Goal: Information Seeking & Learning: Compare options

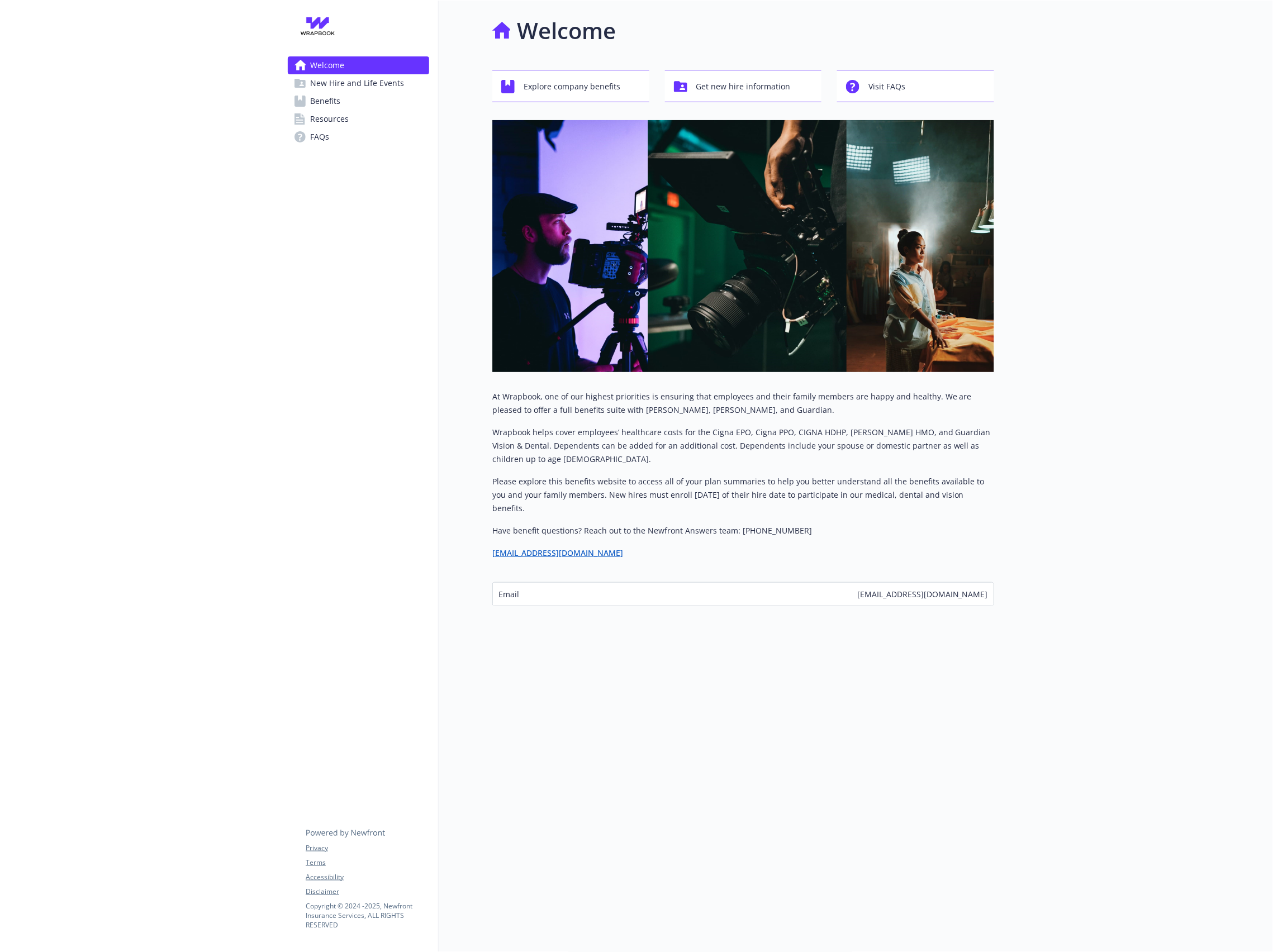
scroll to position [12, 0]
click at [338, 106] on span "Benefits" at bounding box center [325, 101] width 30 height 18
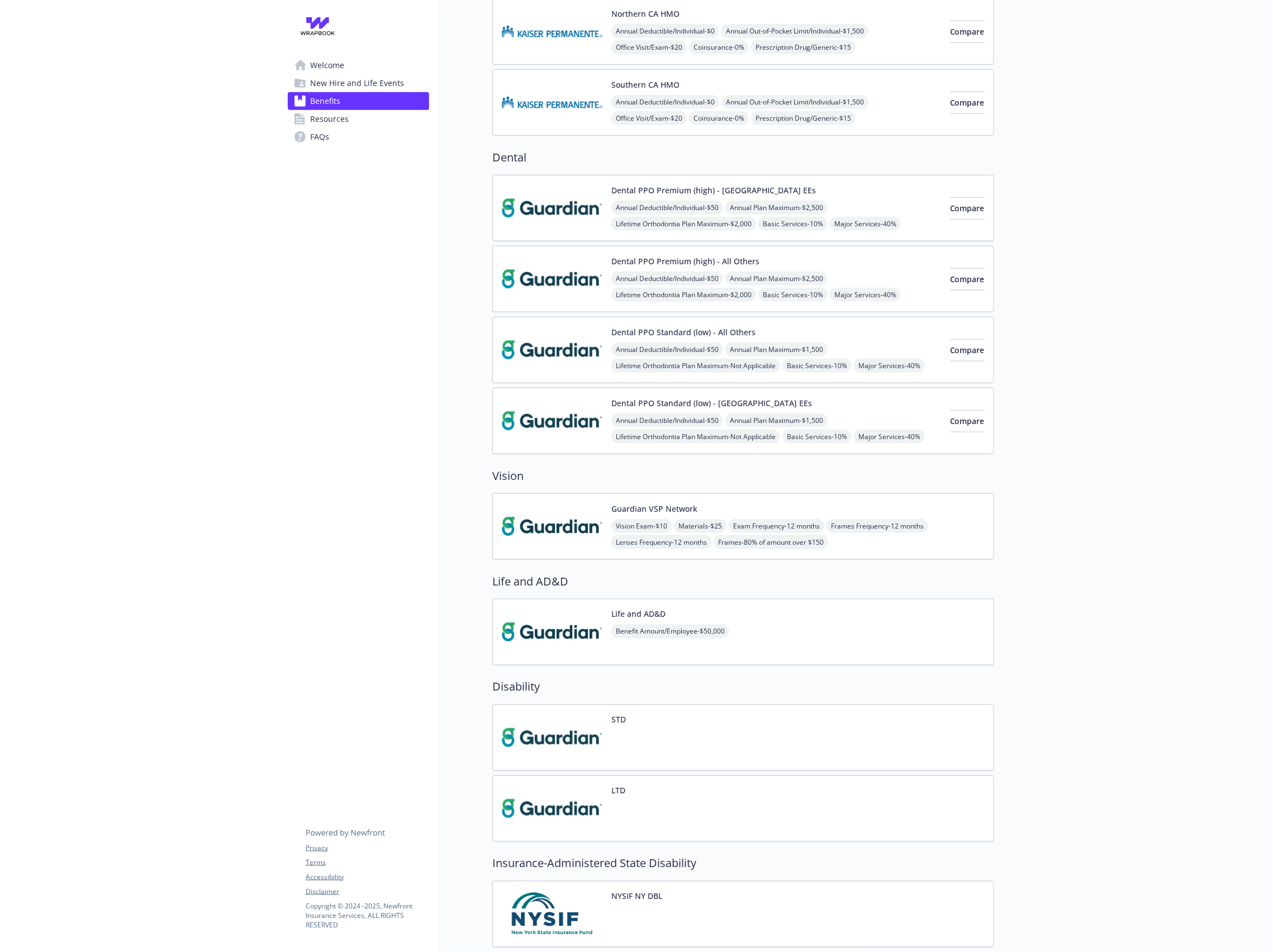
click at [556, 528] on img at bounding box center [551, 526] width 100 height 48
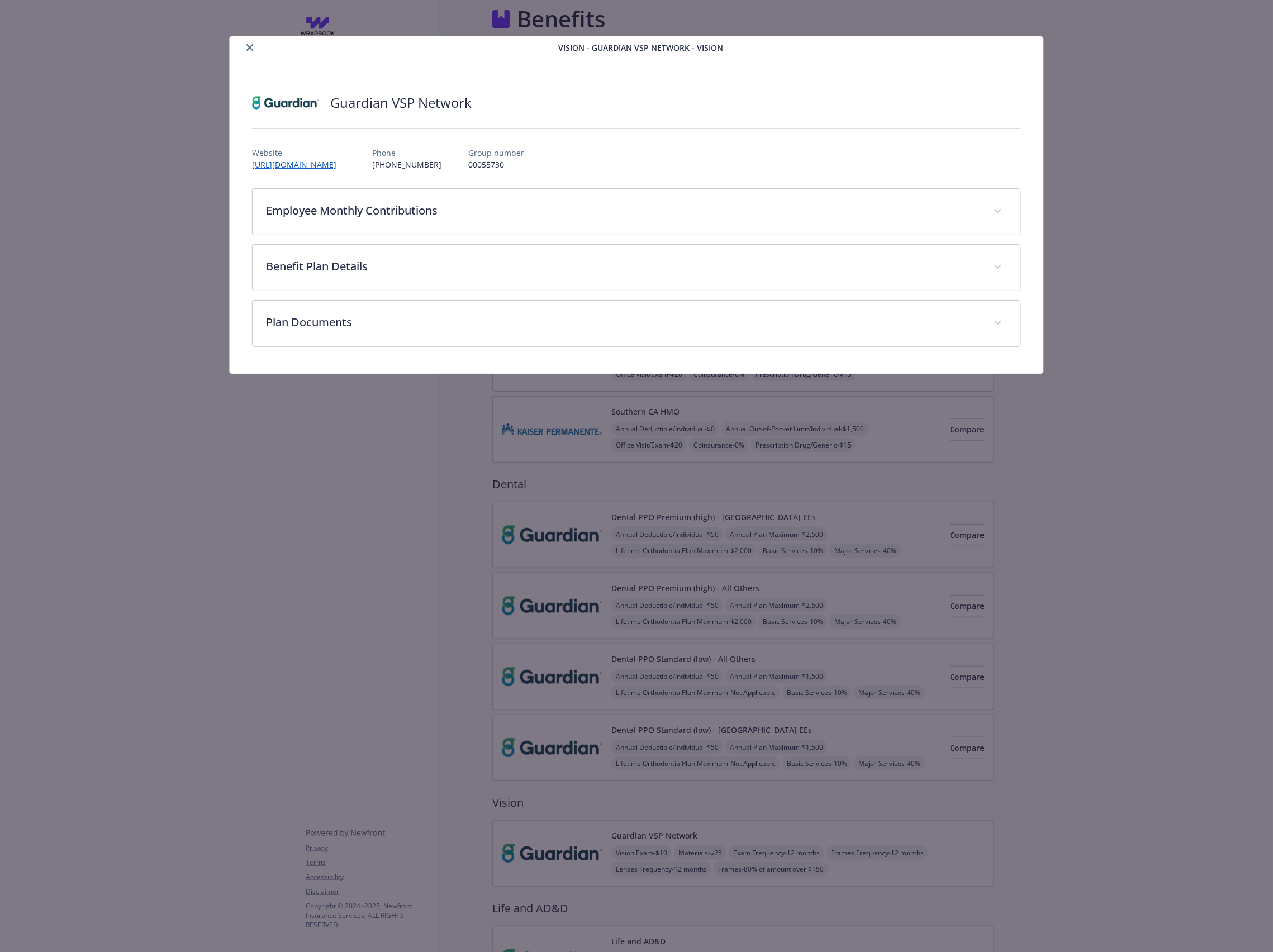
scroll to position [338, 0]
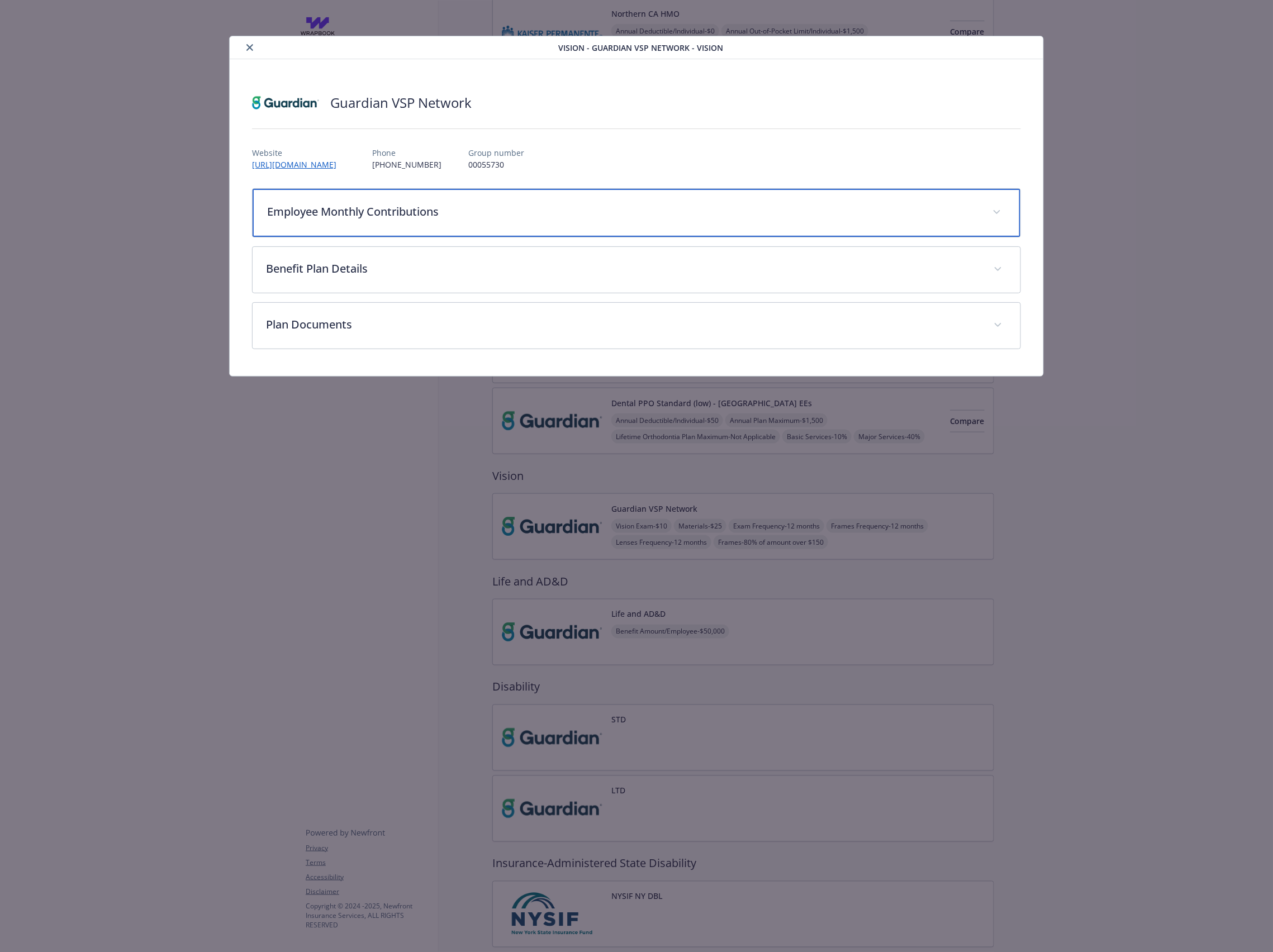
click at [394, 212] on p "Employee Monthly Contributions" at bounding box center [622, 212] width 712 height 17
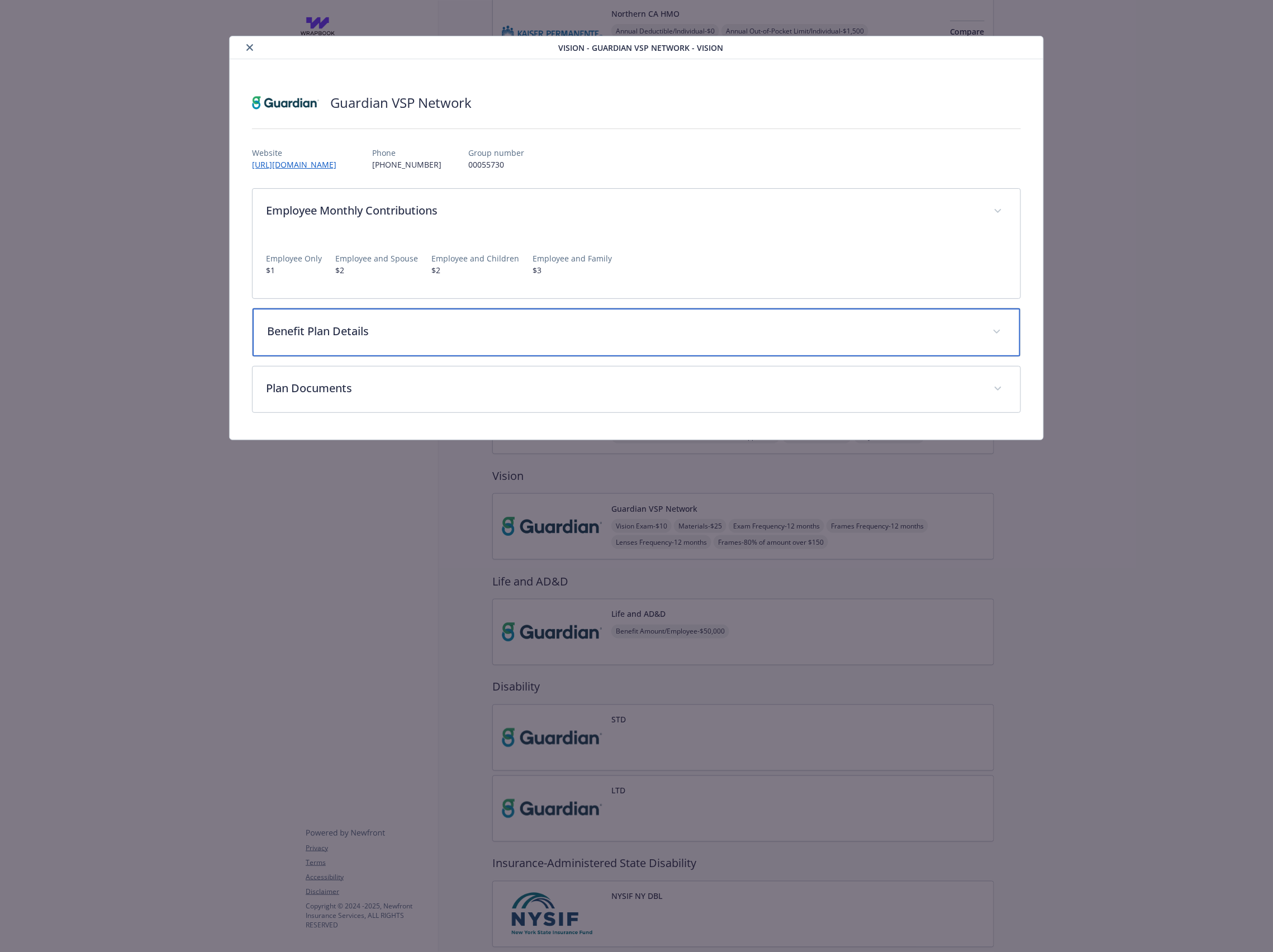
click at [397, 325] on p "Benefit Plan Details" at bounding box center [622, 331] width 712 height 17
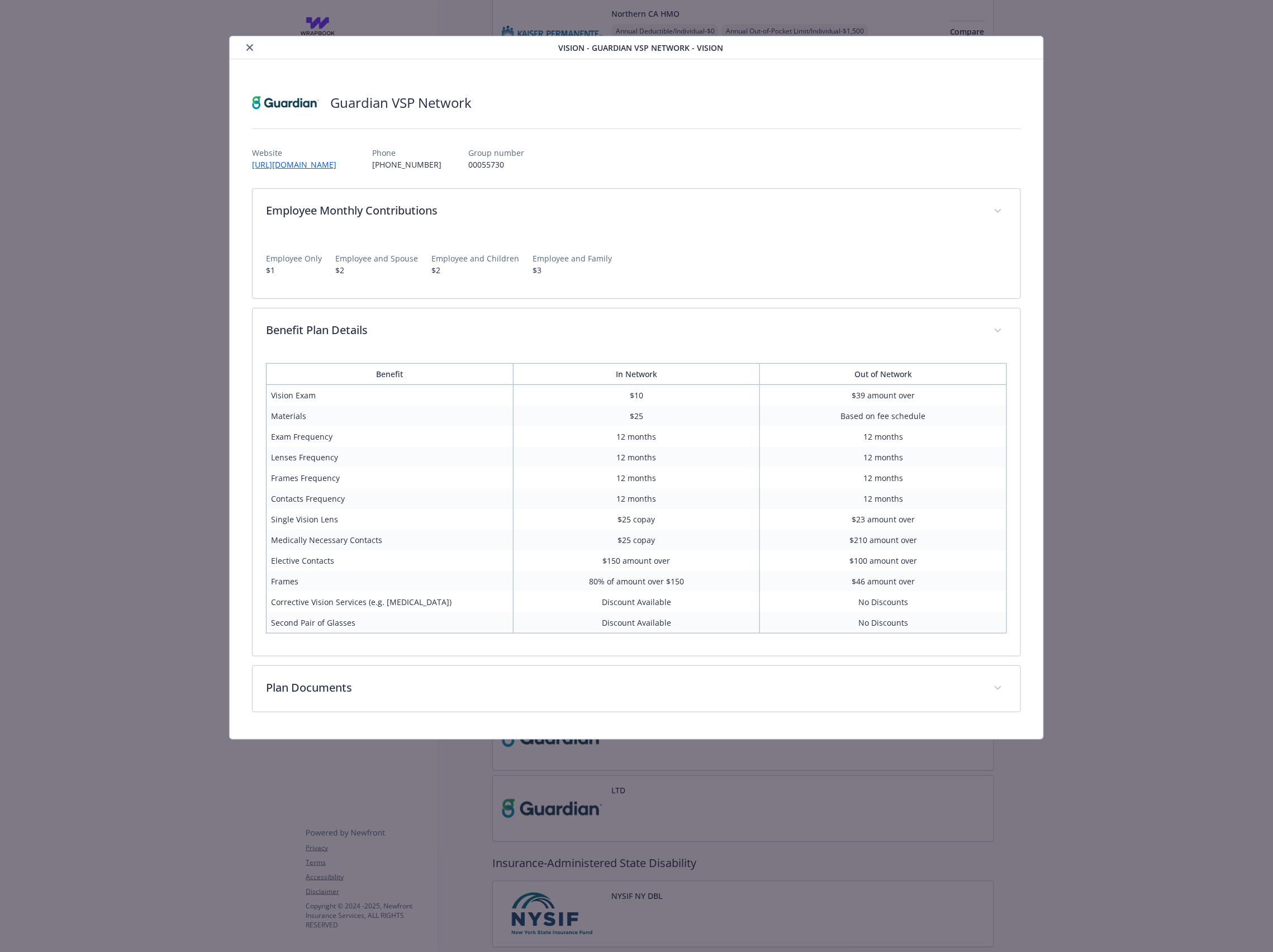
click at [244, 48] on button "close" at bounding box center [249, 48] width 13 height 13
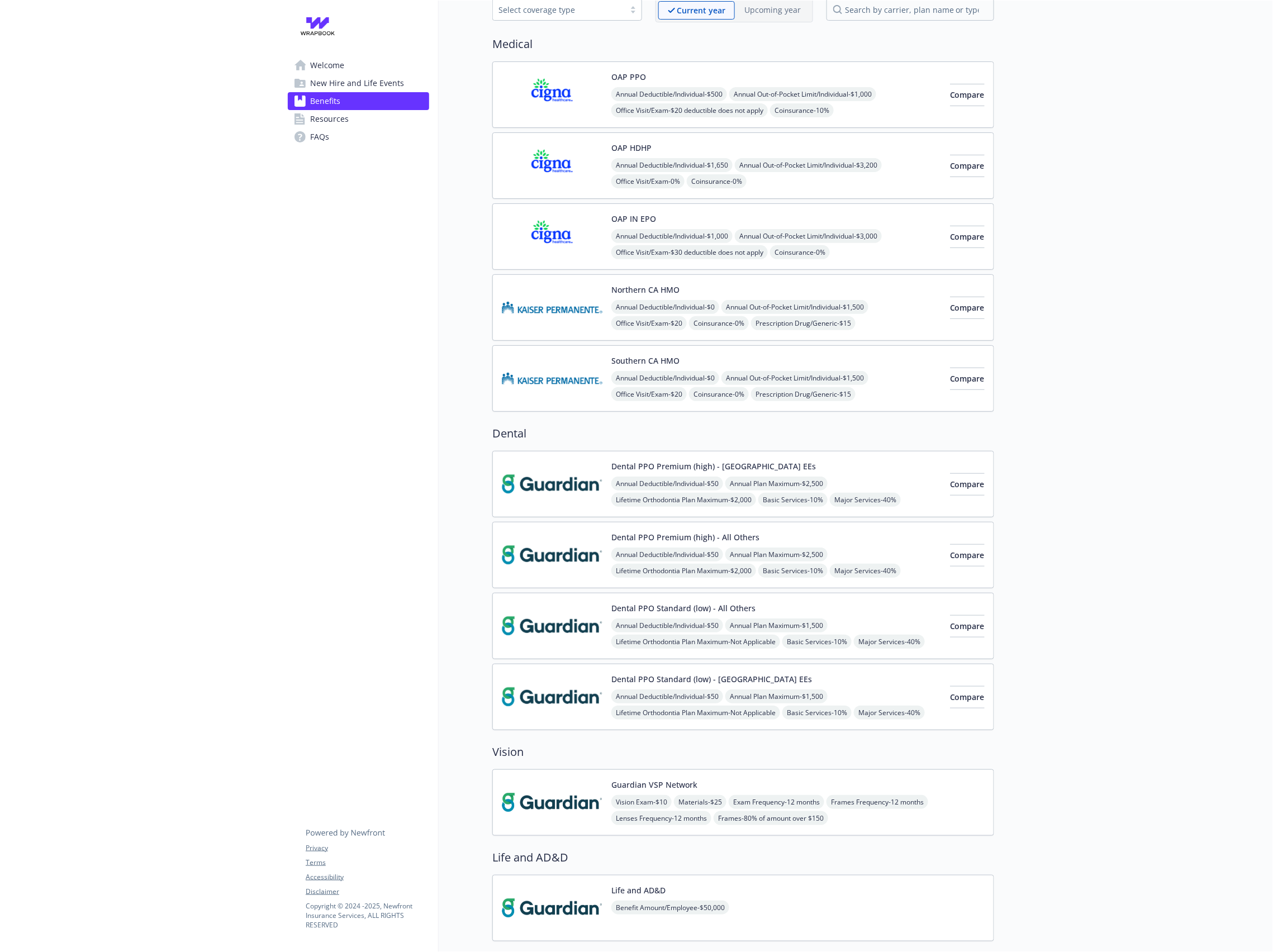
scroll to position [72, 0]
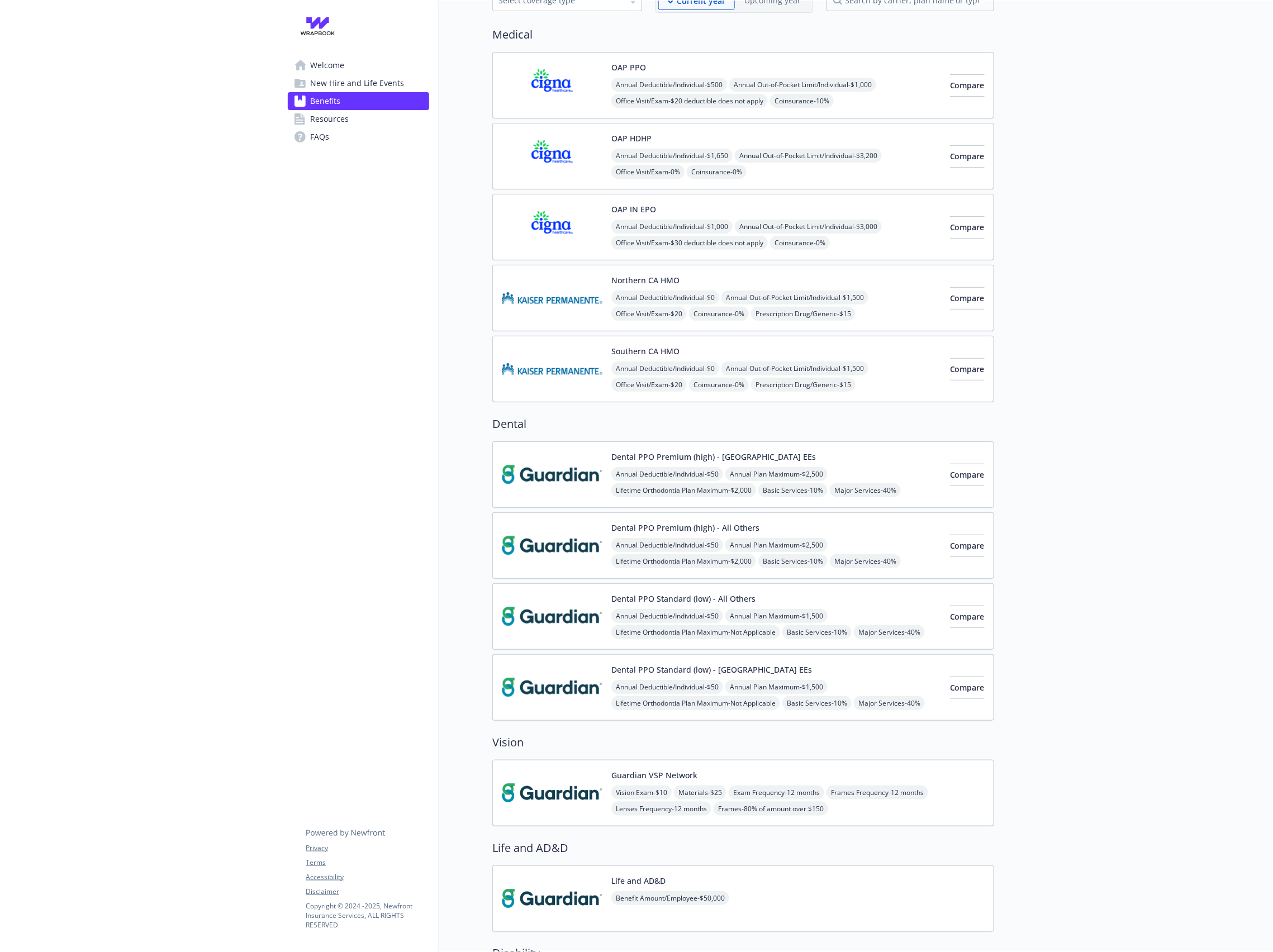
click at [531, 551] on img at bounding box center [551, 546] width 100 height 48
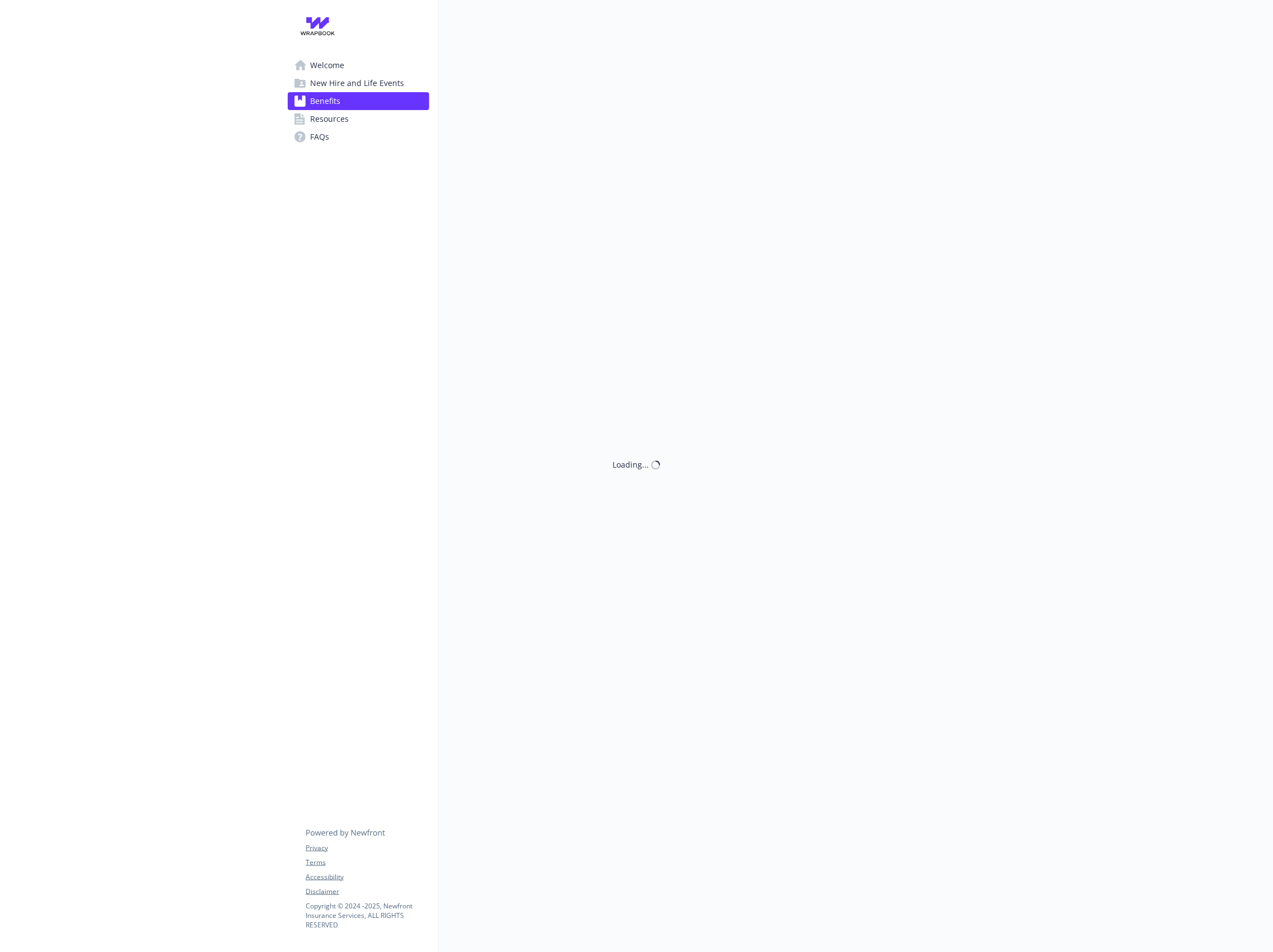
scroll to position [72, 0]
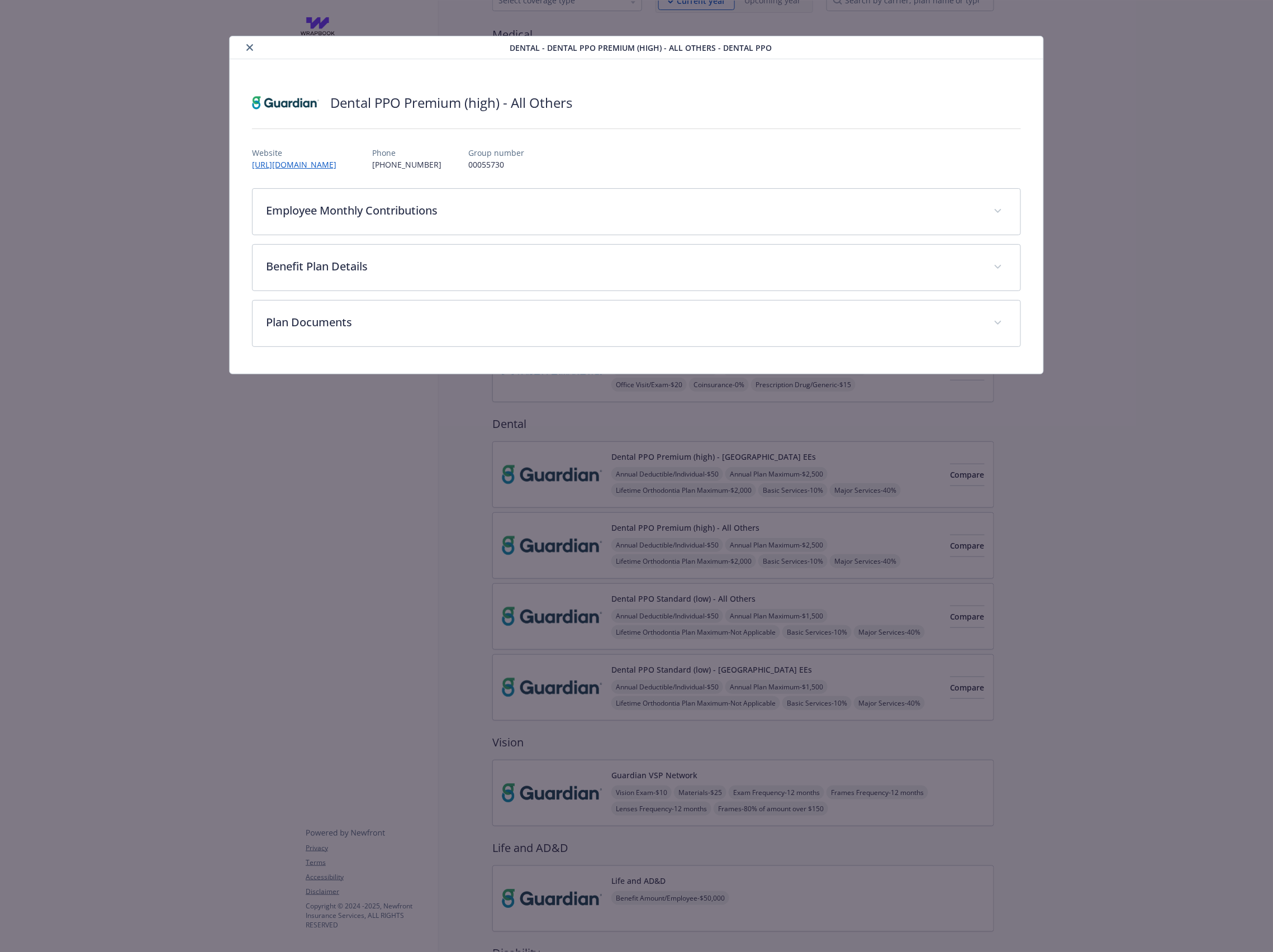
drag, startPoint x: 252, startPoint y: 46, endPoint x: 314, endPoint y: 88, distance: 74.9
click at [252, 47] on icon "close" at bounding box center [249, 47] width 6 height 6
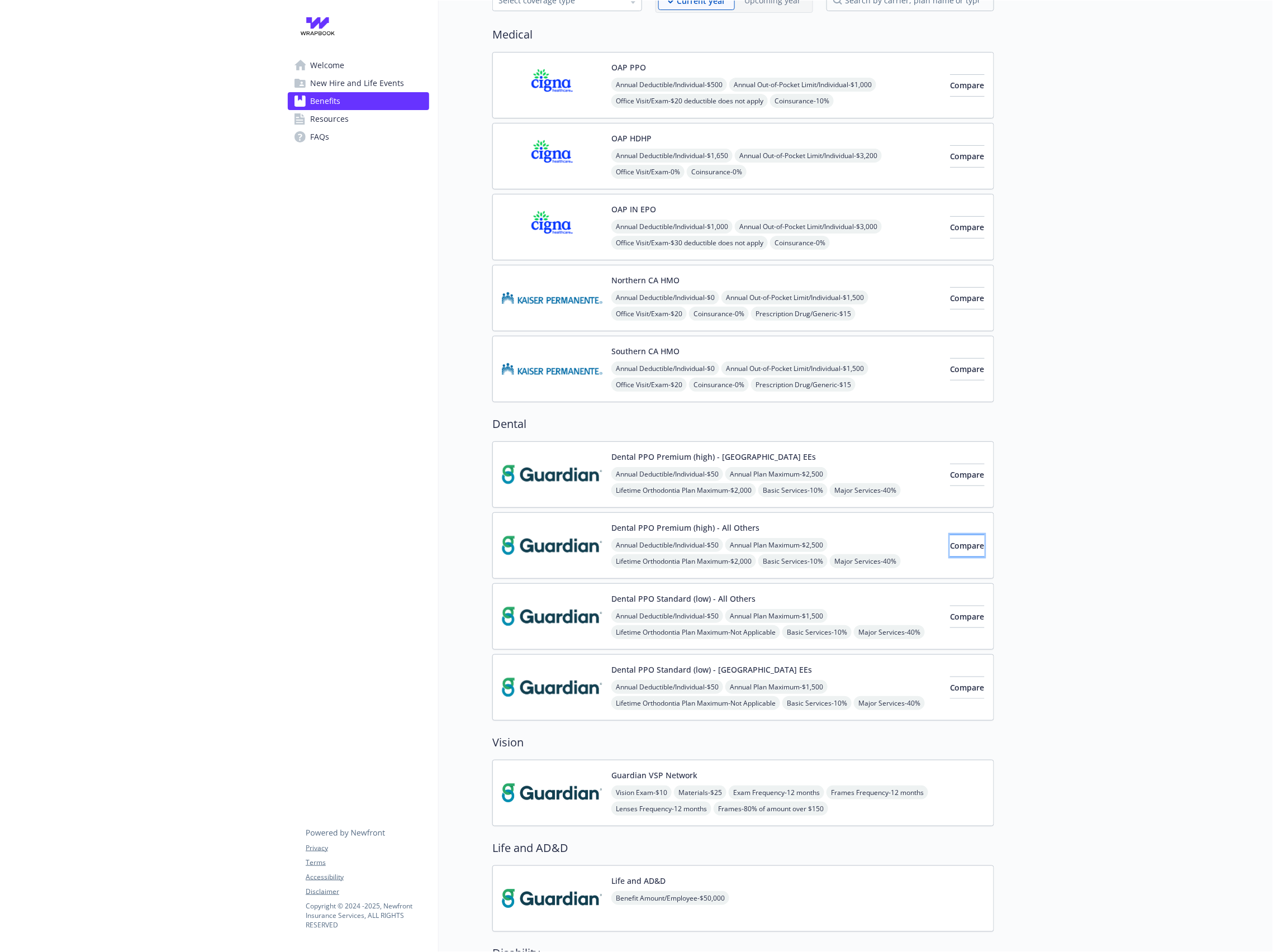
click at [950, 551] on span "Compare" at bounding box center [967, 546] width 35 height 11
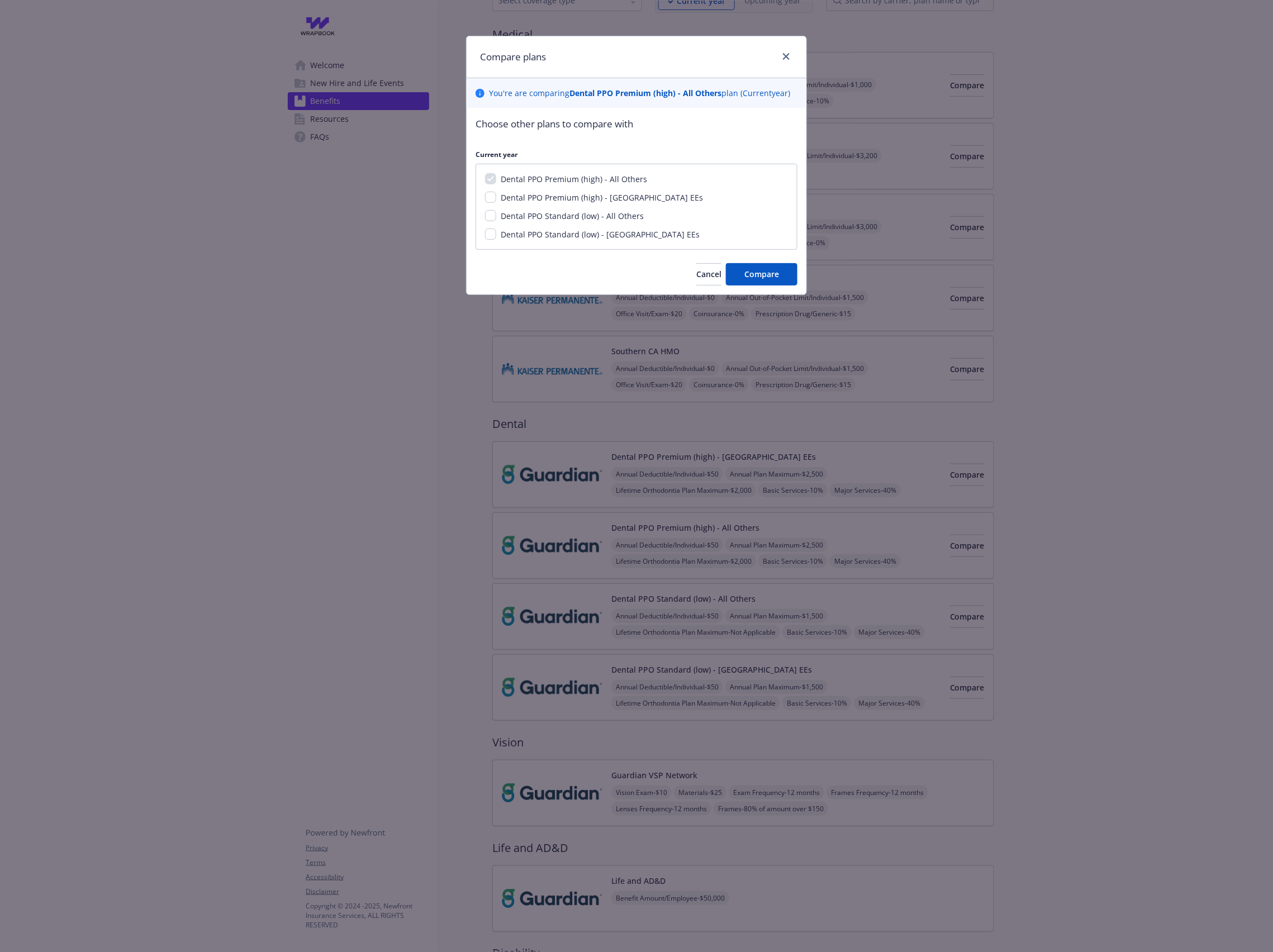
click at [536, 218] on span "Dental PPO Standard (low) - All Others" at bounding box center [572, 216] width 143 height 11
click at [496, 218] on input "Dental PPO Standard (low) - All Others" at bounding box center [490, 215] width 11 height 11
checkbox input "true"
click at [751, 273] on span "Compare" at bounding box center [761, 274] width 35 height 11
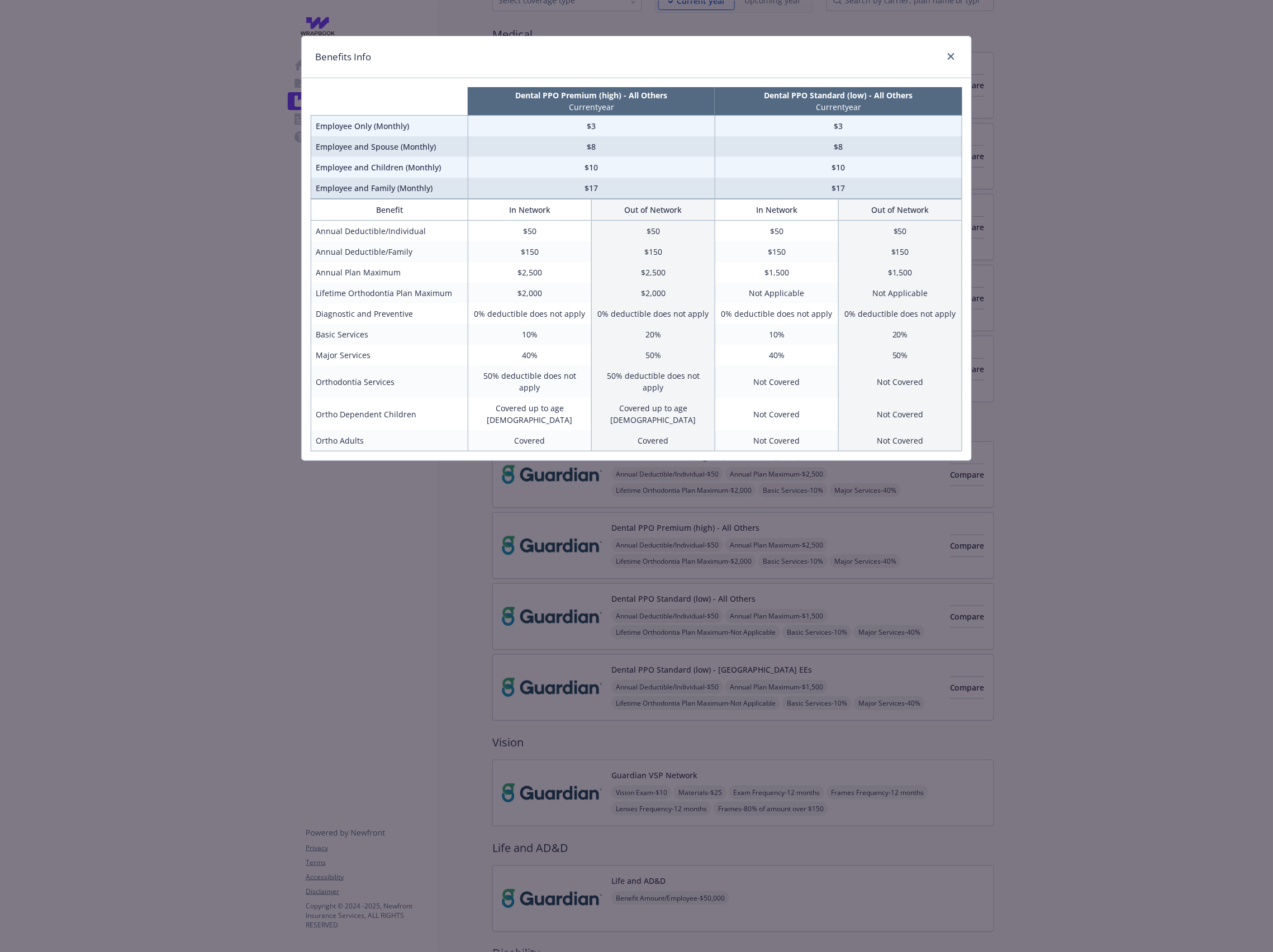
click at [1086, 389] on div "Benefits Info Dental PPO Premium (high) - All Others Current year Dental PPO St…" at bounding box center [636, 476] width 1273 height 952
click at [1047, 161] on div "Benefits Info Dental PPO Premium (high) - All Others Current year Dental PPO St…" at bounding box center [636, 476] width 1273 height 952
click at [947, 57] on icon "close" at bounding box center [950, 56] width 6 height 6
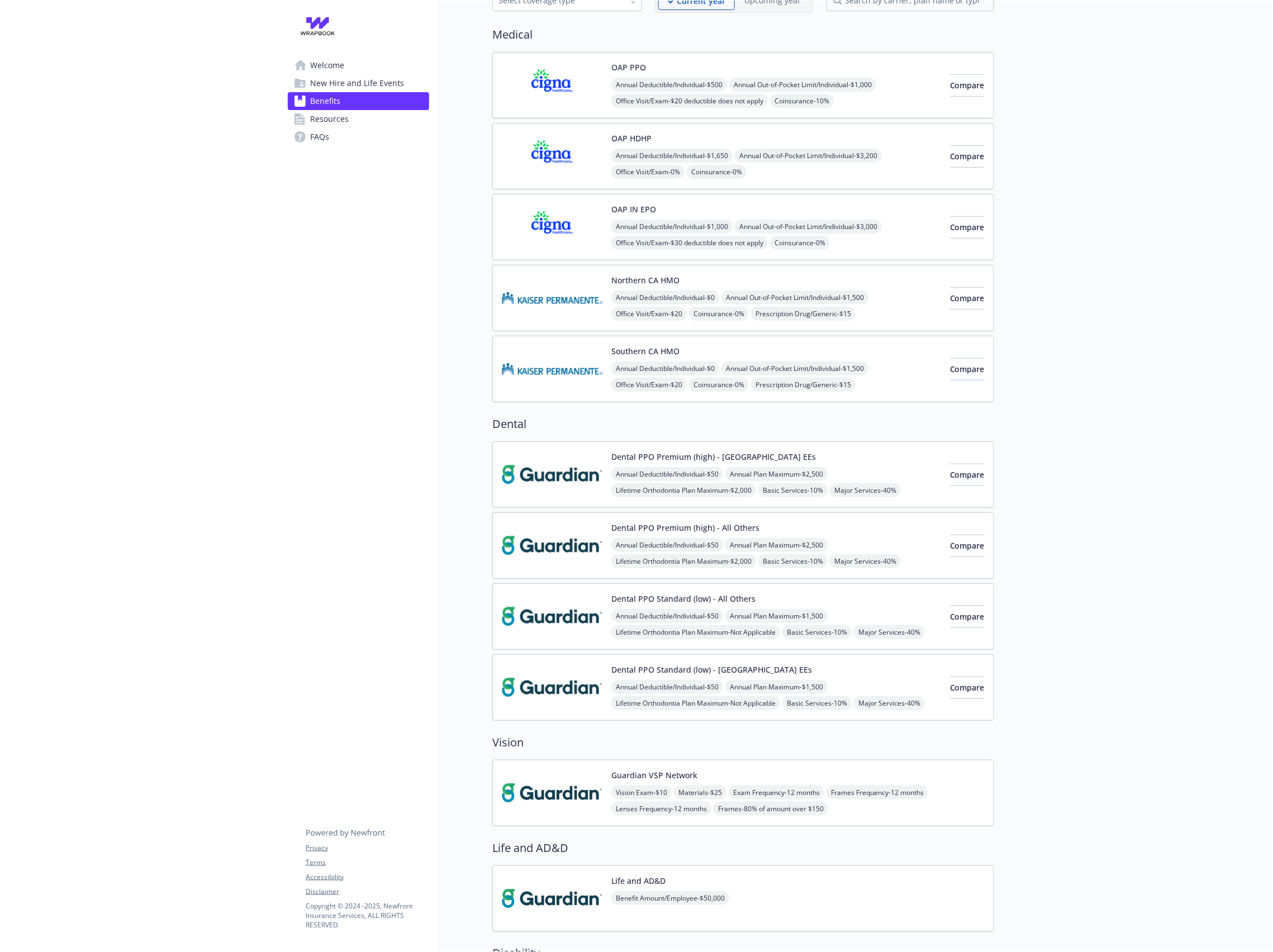
click at [712, 549] on span "Annual Deductible/Individual - $50" at bounding box center [667, 545] width 111 height 14
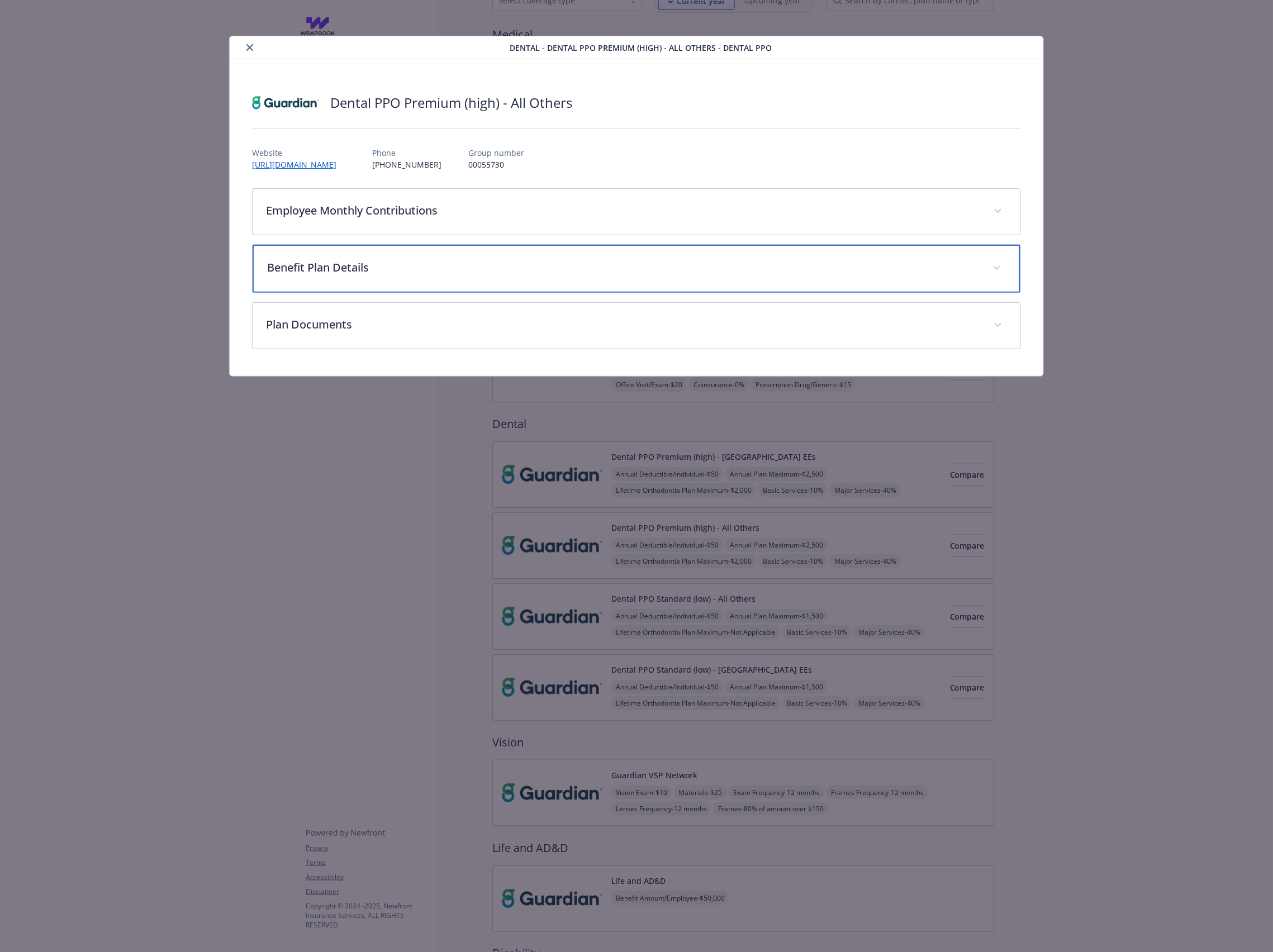
click at [385, 266] on p "Benefit Plan Details" at bounding box center [622, 267] width 712 height 17
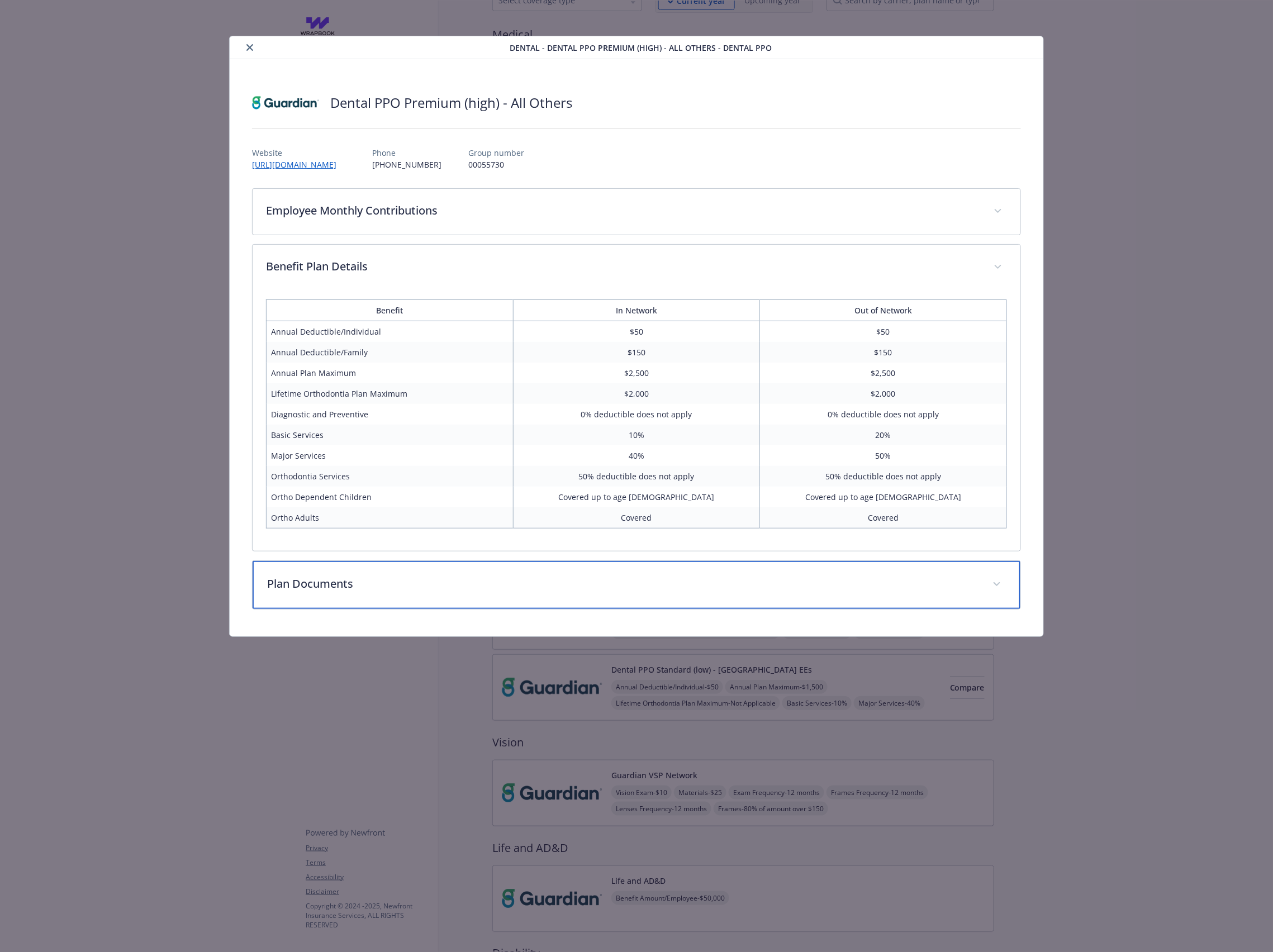
click at [387, 592] on p "Plan Documents" at bounding box center [622, 584] width 712 height 17
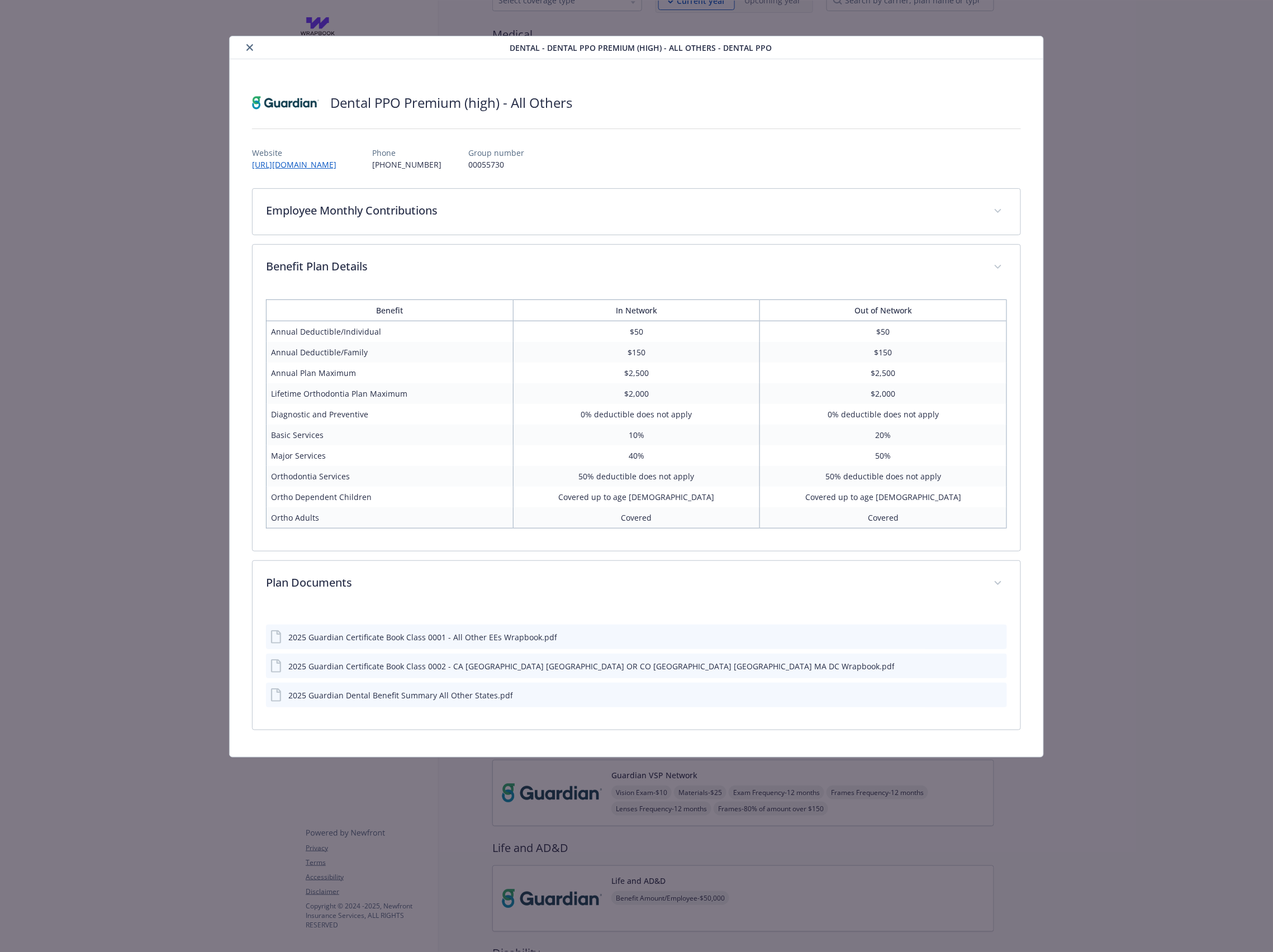
click at [979, 636] on icon "download file" at bounding box center [977, 636] width 9 height 9
